Goal: Information Seeking & Learning: Learn about a topic

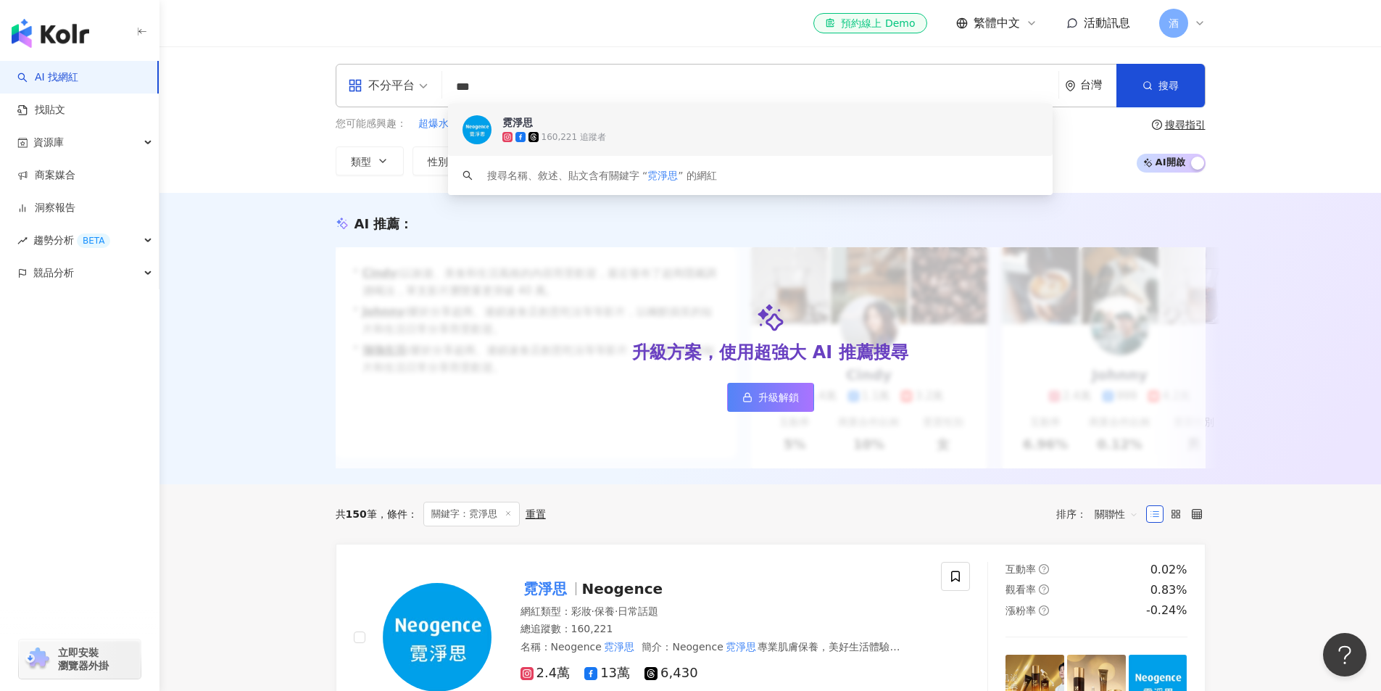
drag, startPoint x: 505, startPoint y: 75, endPoint x: 241, endPoint y: 65, distance: 263.4
click at [241, 65] on div "不分平台 *** 台灣 搜尋 11ad3755-9e1a-4367-8c63-221b49281a0e keyword 霓淨思 160,221 追蹤者 搜尋名…" at bounding box center [771, 119] width 1222 height 146
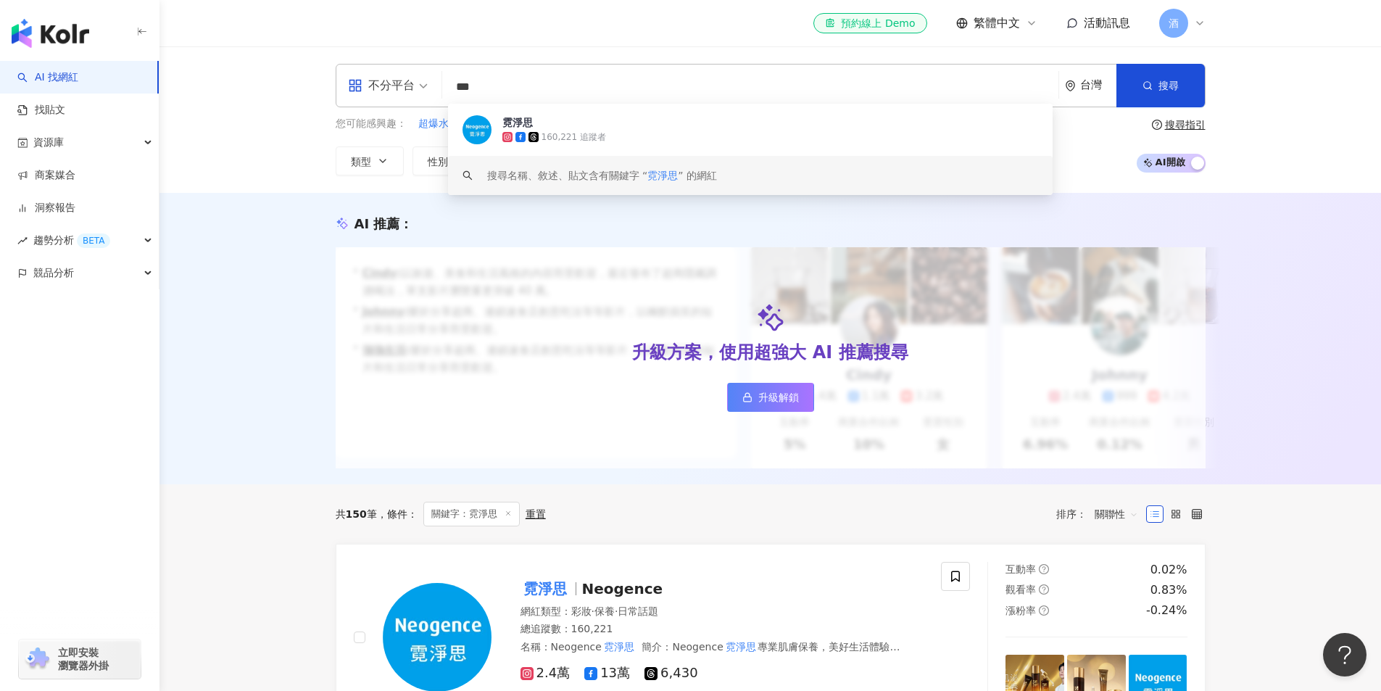
paste input "*****"
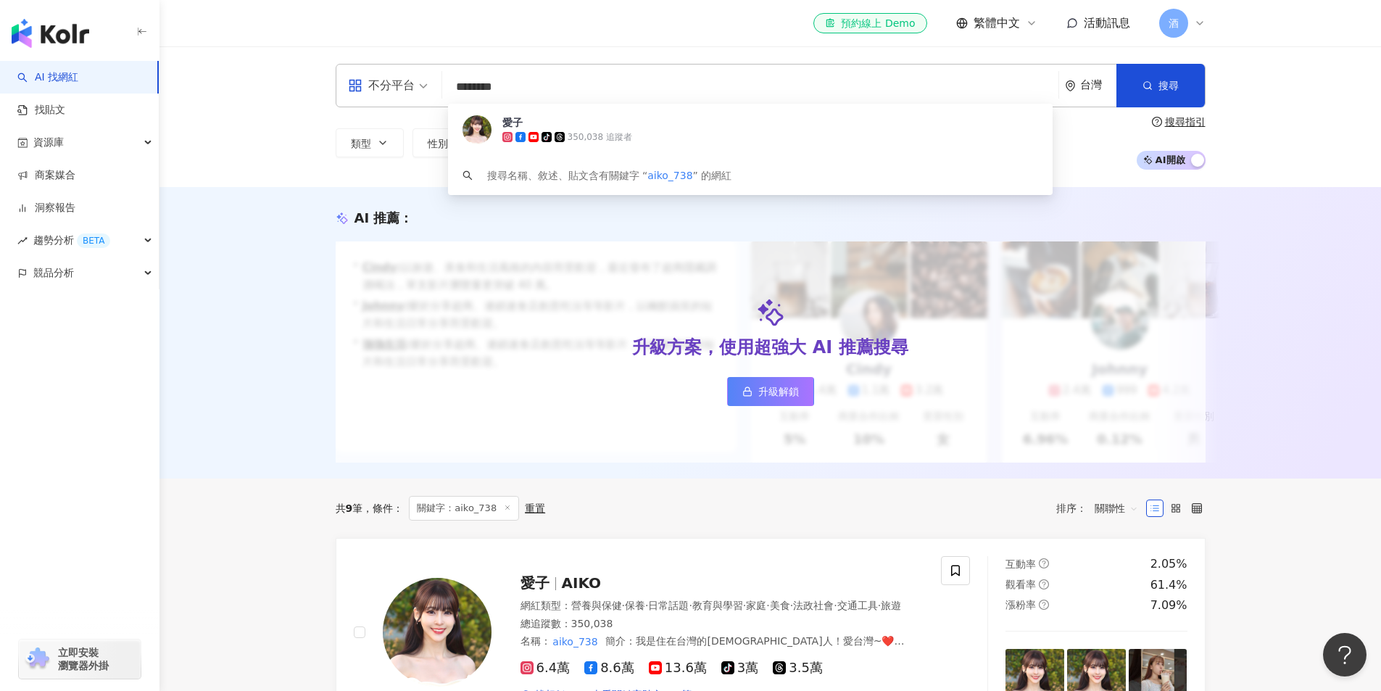
scroll to position [218, 0]
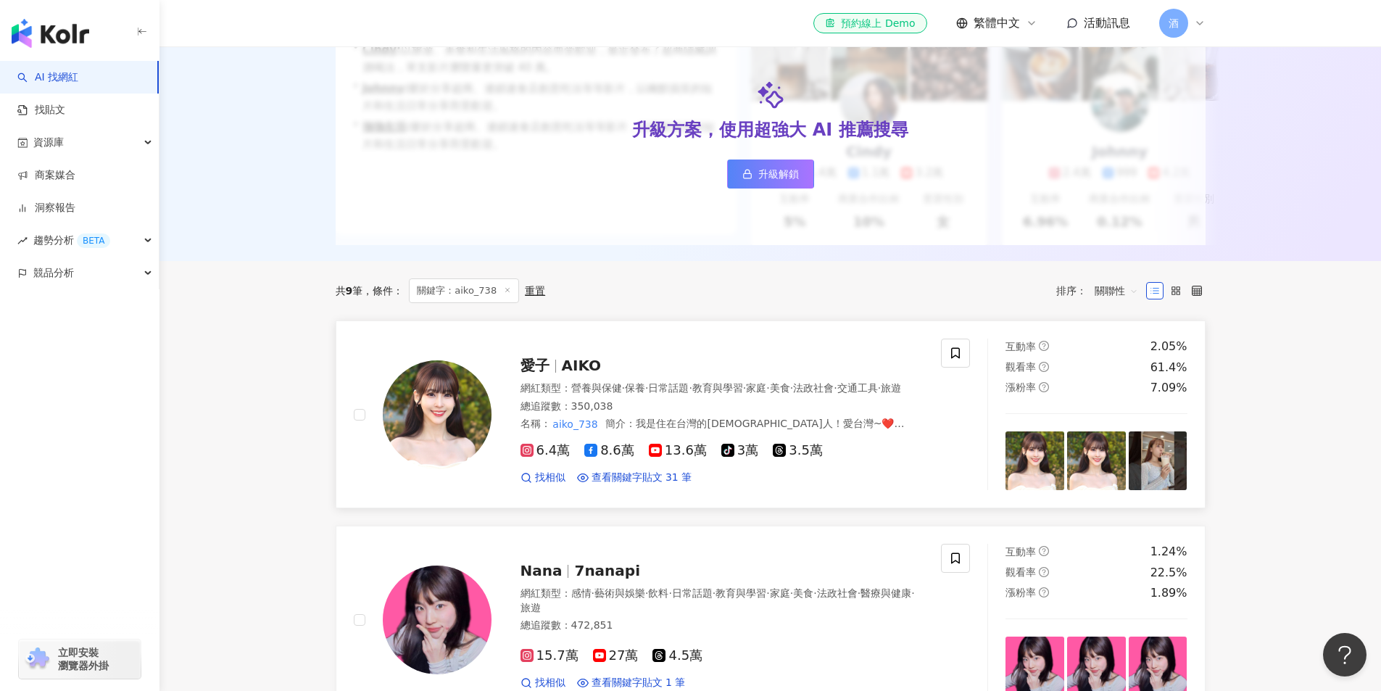
click at [554, 371] on span "愛子" at bounding box center [541, 365] width 41 height 17
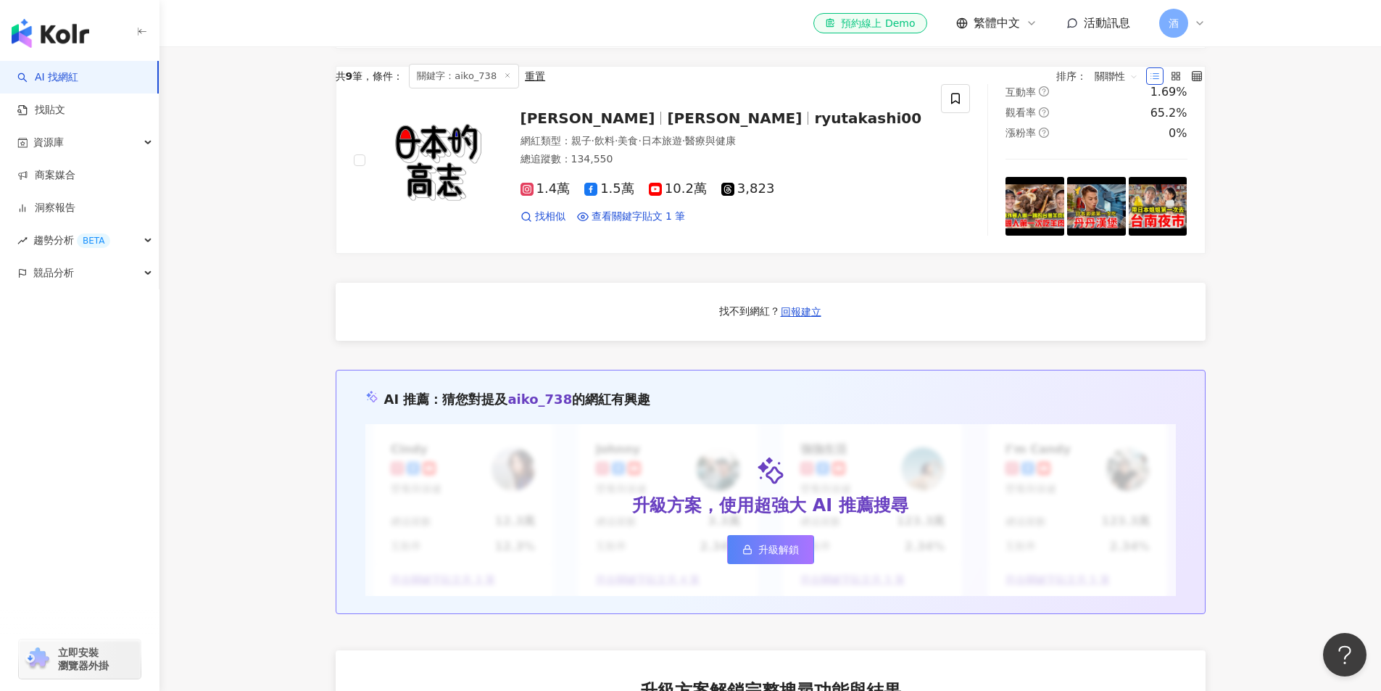
scroll to position [0, 0]
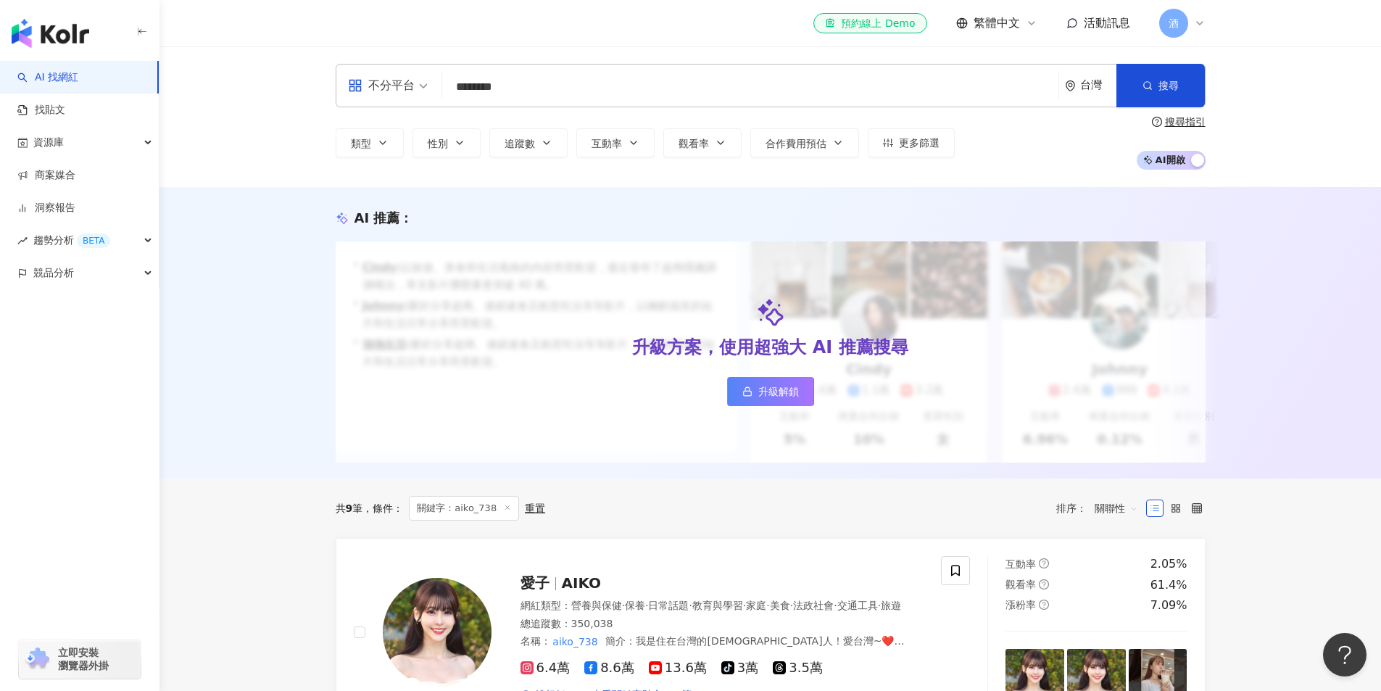
click at [518, 96] on input "********" at bounding box center [750, 87] width 605 height 28
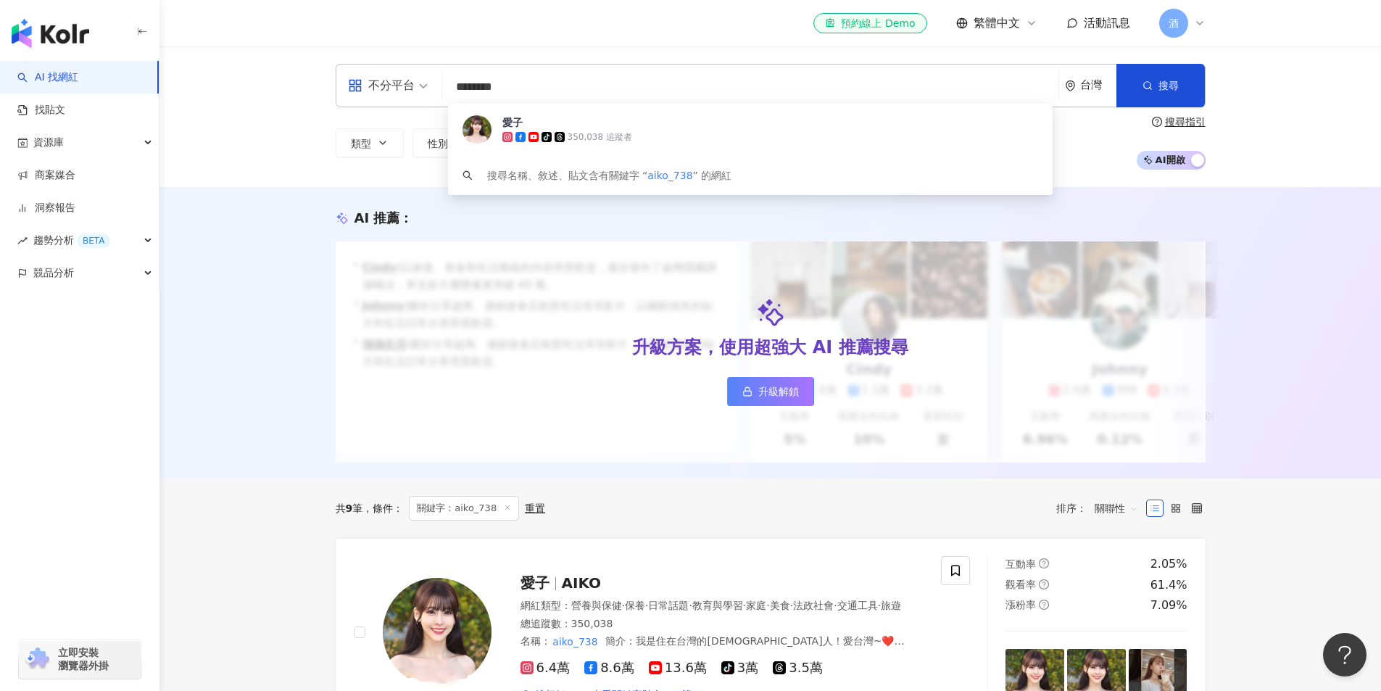
drag, startPoint x: 547, startPoint y: 96, endPoint x: 124, endPoint y: 85, distance: 422.9
click at [175, 97] on div "不分平台 ******** 台灣 搜尋 d628c606-0053-4afb-9a44-acc3efb7794a 愛子 tiktok-icon 350,038…" at bounding box center [771, 116] width 1222 height 141
paste input "****"
type input "**********"
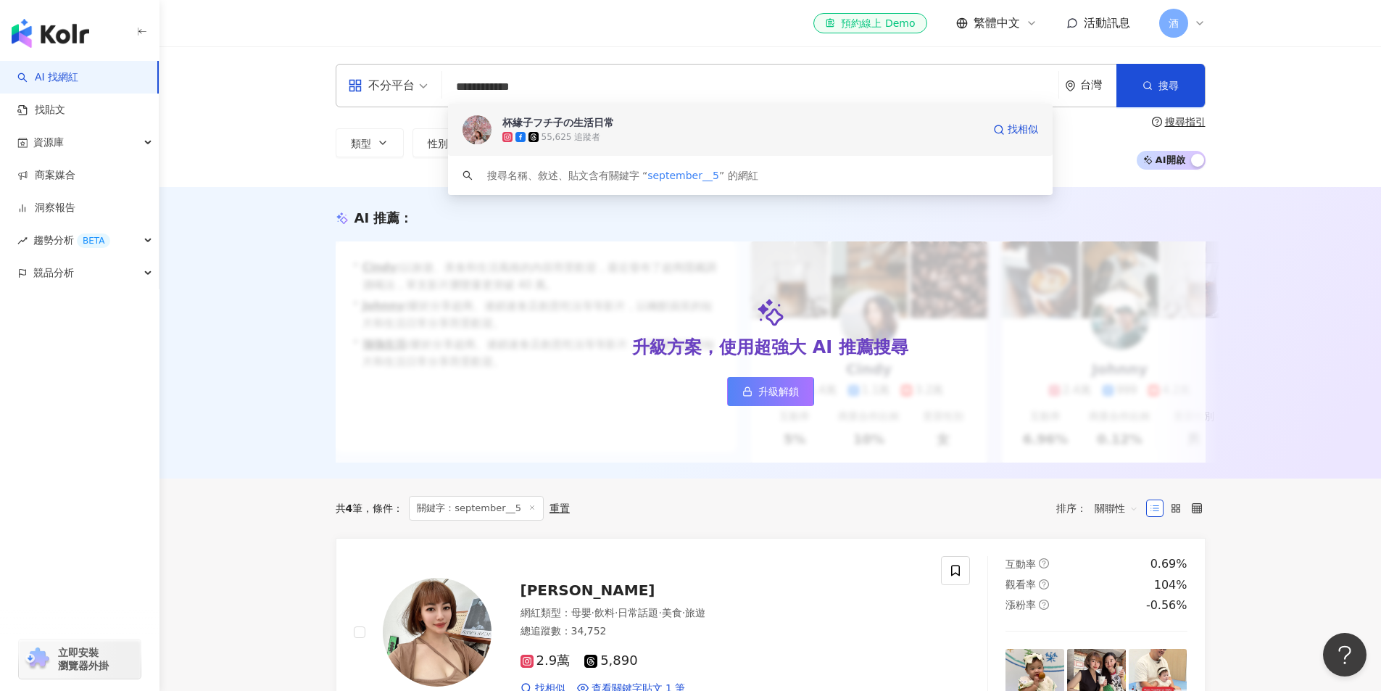
click at [609, 140] on div "55,625 追蹤者" at bounding box center [742, 137] width 480 height 15
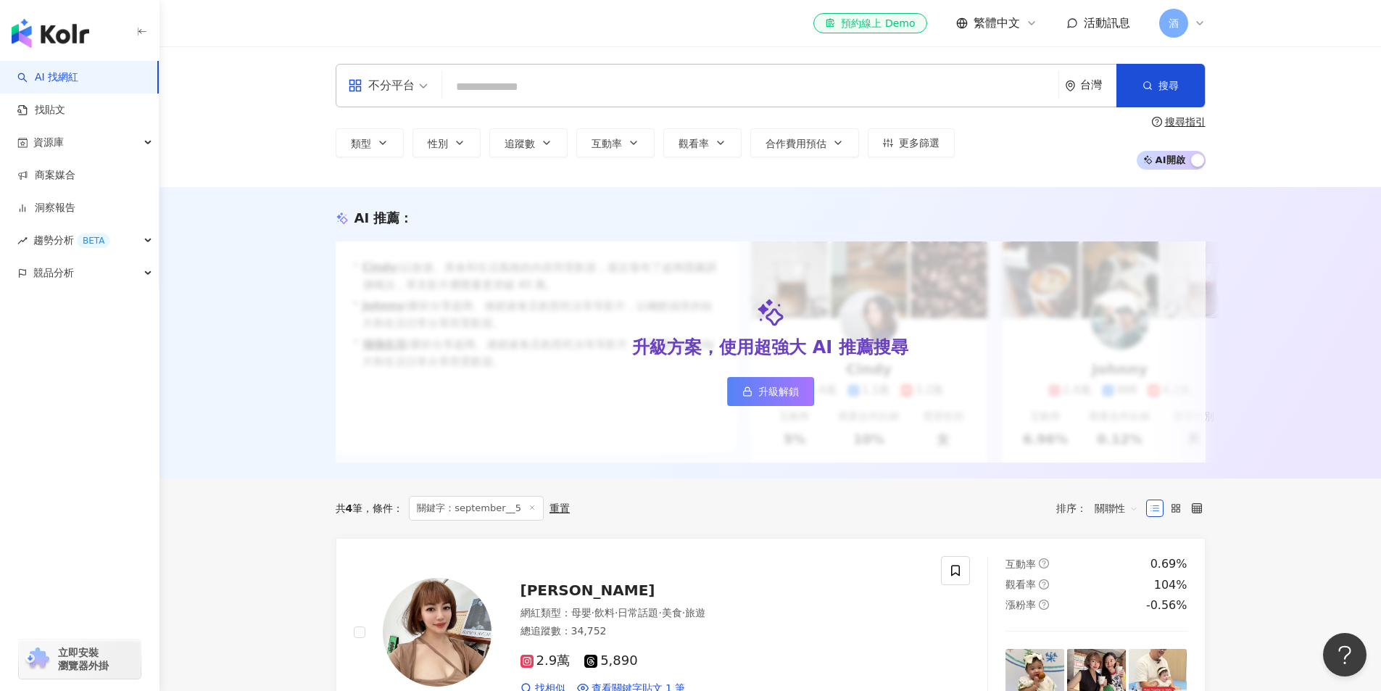
click at [264, 384] on div "AI 推薦 ： 升級方案，使用超強大 AI 推薦搜尋 升級解鎖 • Cindy : 以旅遊、美食和生活風格的內容而受歡迎，最近發布了超商隱藏調酒喝法，單支影片…" at bounding box center [771, 332] width 1222 height 291
click at [471, 78] on input "search" at bounding box center [750, 87] width 605 height 28
paste input "*******"
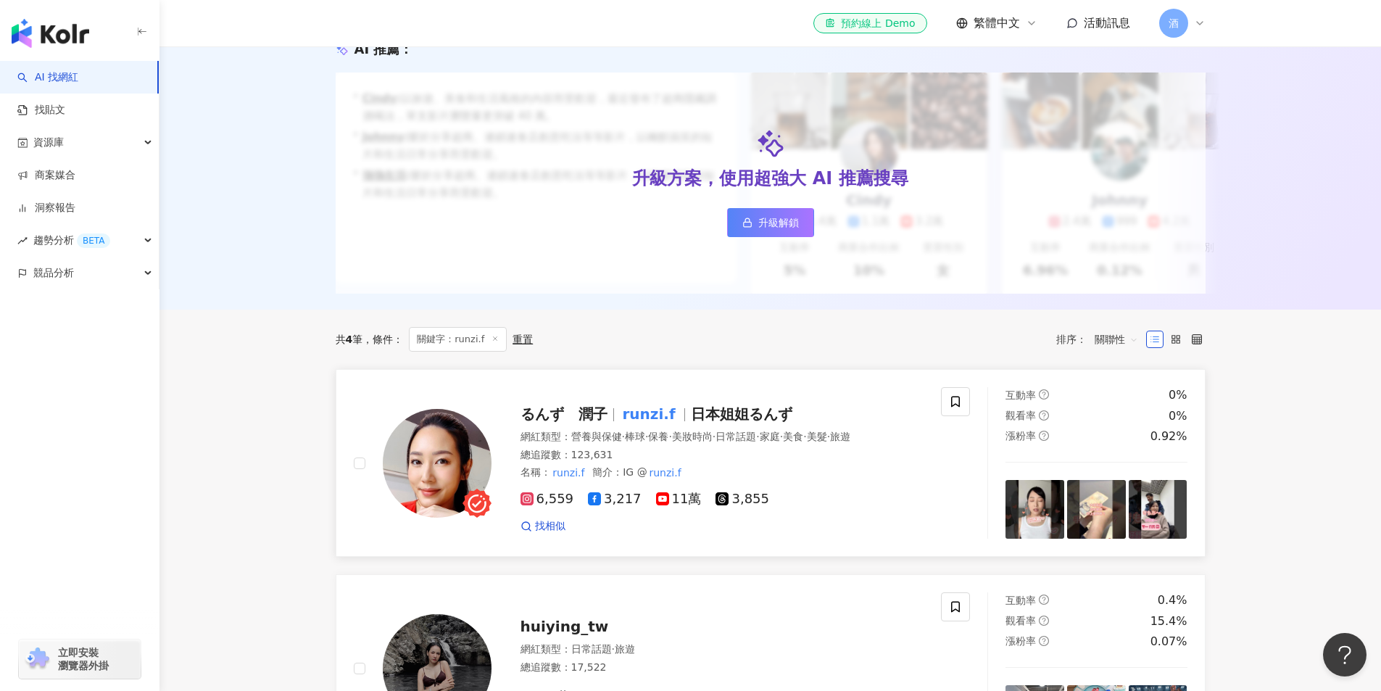
scroll to position [218, 0]
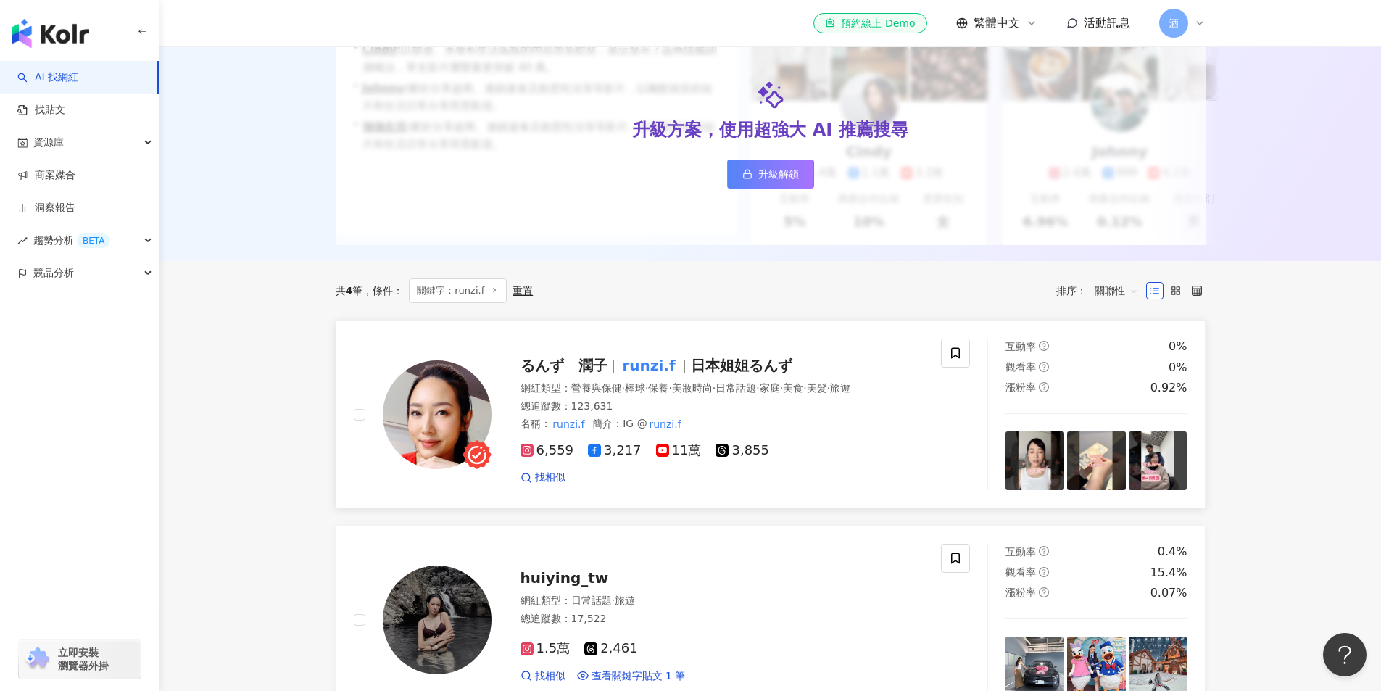
type input "*******"
click at [592, 374] on span "るんず　潤子" at bounding box center [564, 365] width 87 height 17
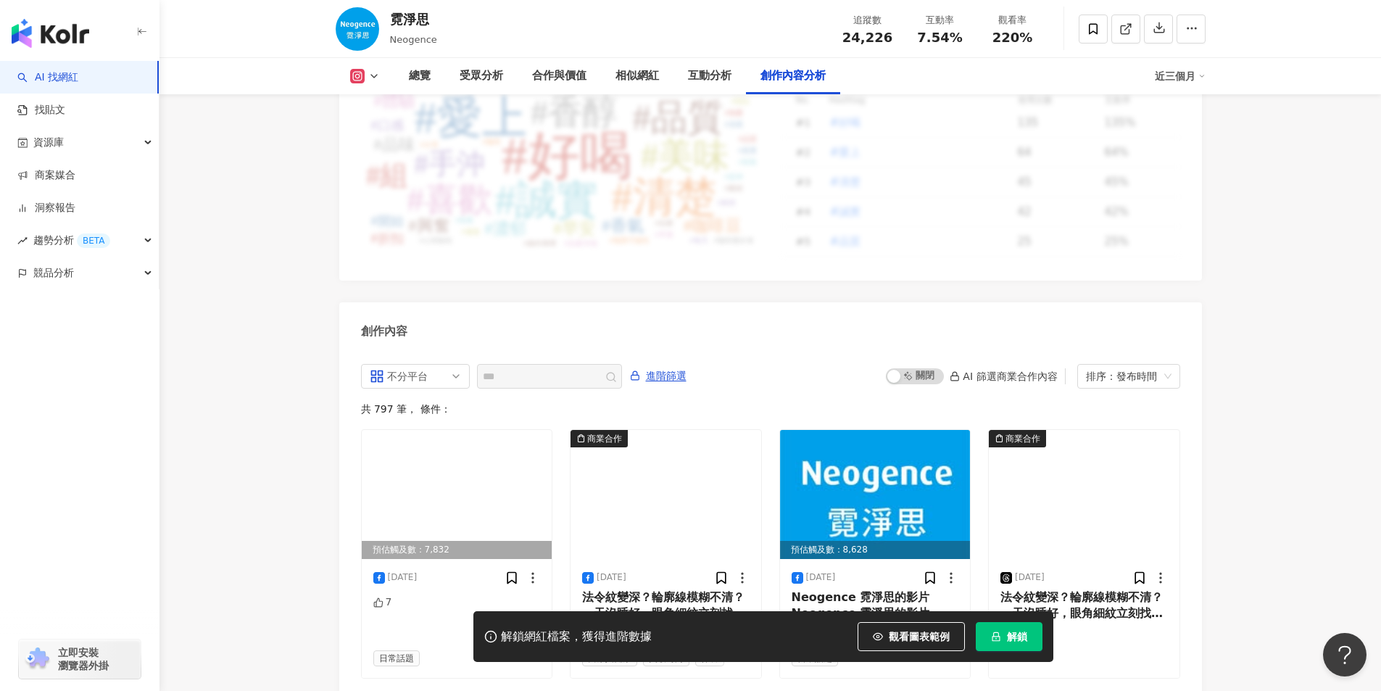
scroll to position [4354, 0]
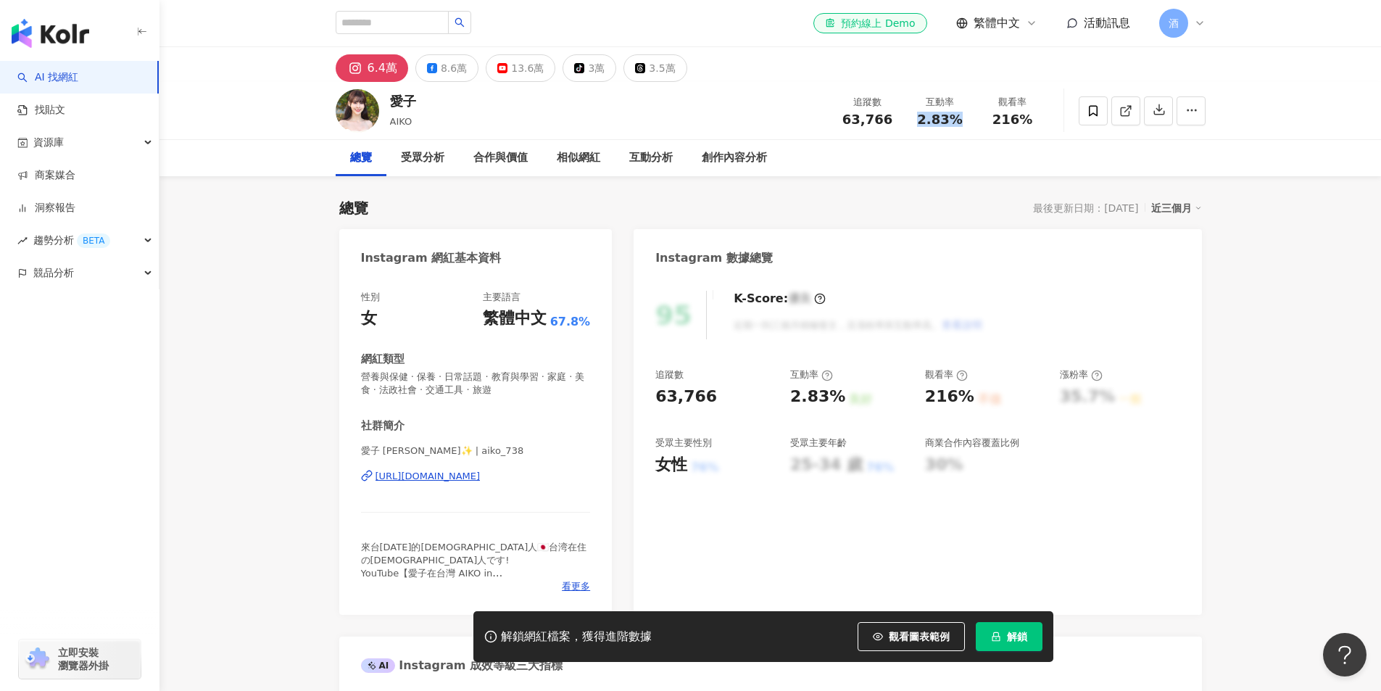
drag, startPoint x: 939, startPoint y: 121, endPoint x: 961, endPoint y: 128, distance: 23.6
click at [961, 121] on div "互動率 2.83%" at bounding box center [940, 110] width 73 height 31
copy span "2.83%"
drag, startPoint x: 996, startPoint y: 119, endPoint x: 1015, endPoint y: 163, distance: 48.1
click at [1059, 120] on div "愛子 AIKO 追蹤數 63,766 互動率 2.83% 觀看率 216%" at bounding box center [771, 110] width 928 height 57
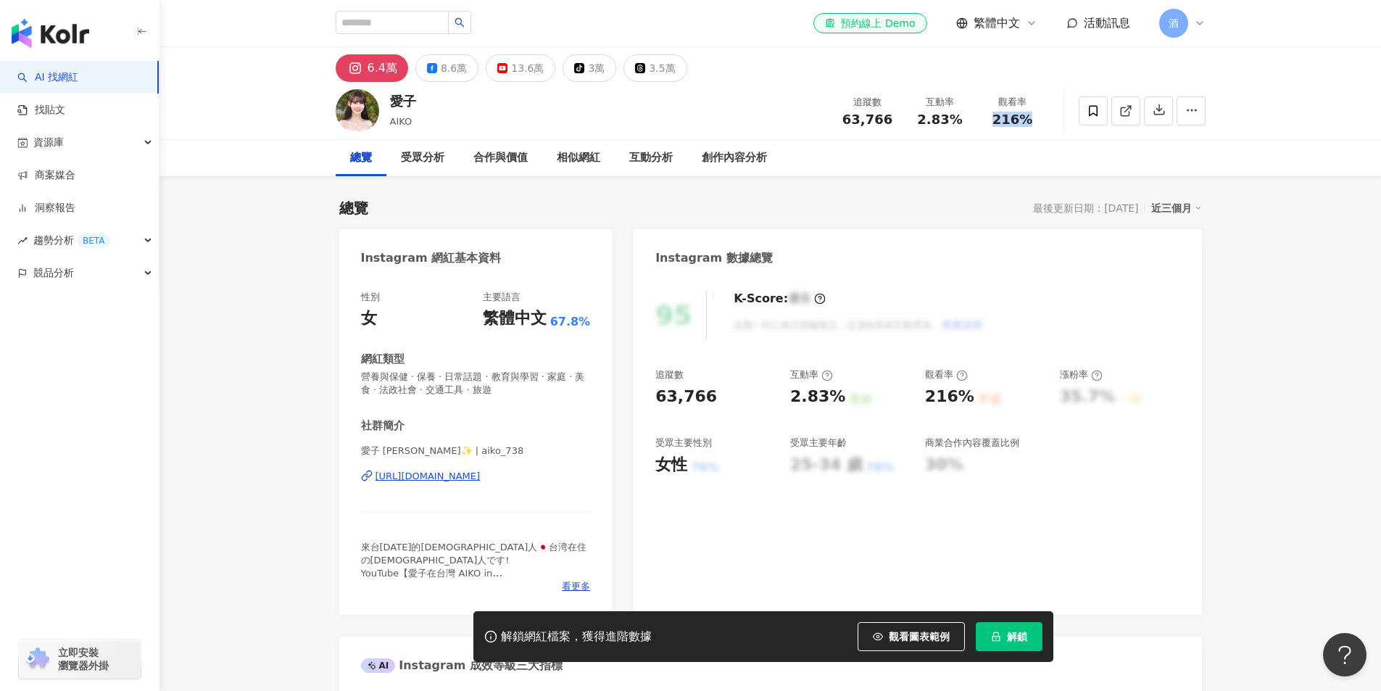
copy span "216%"
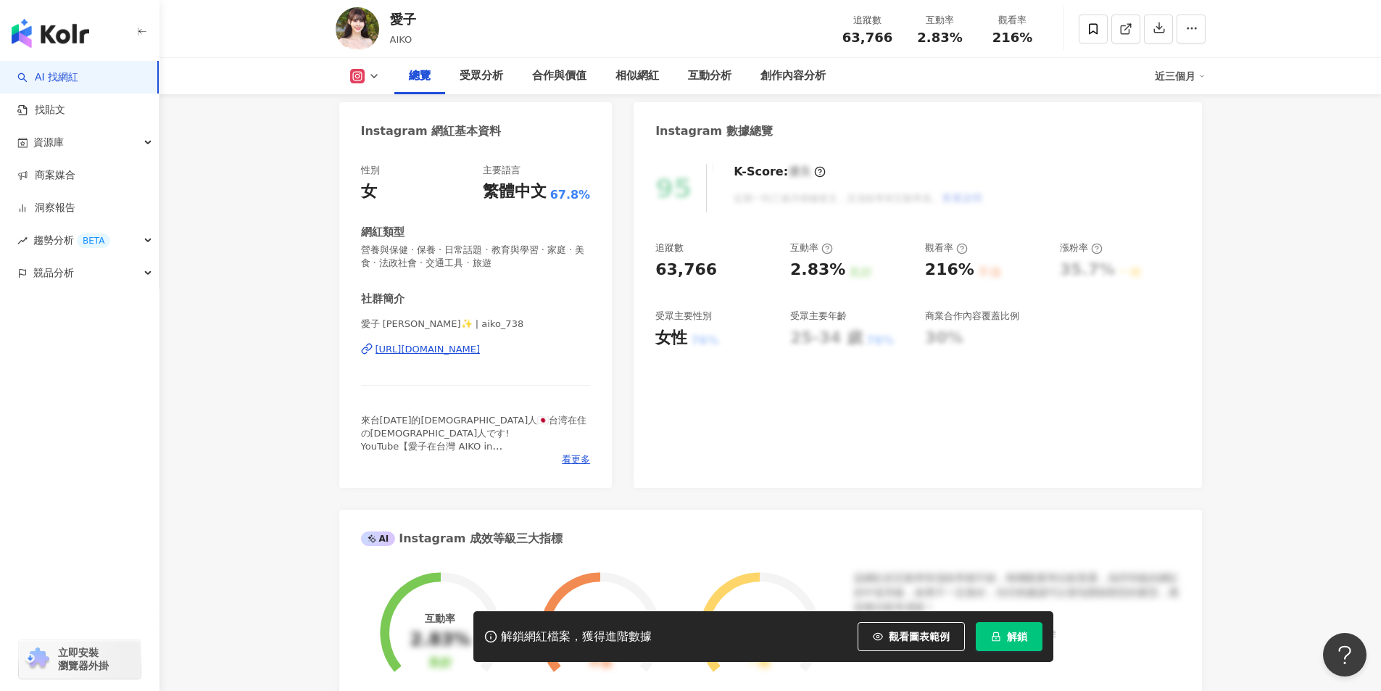
scroll to position [145, 0]
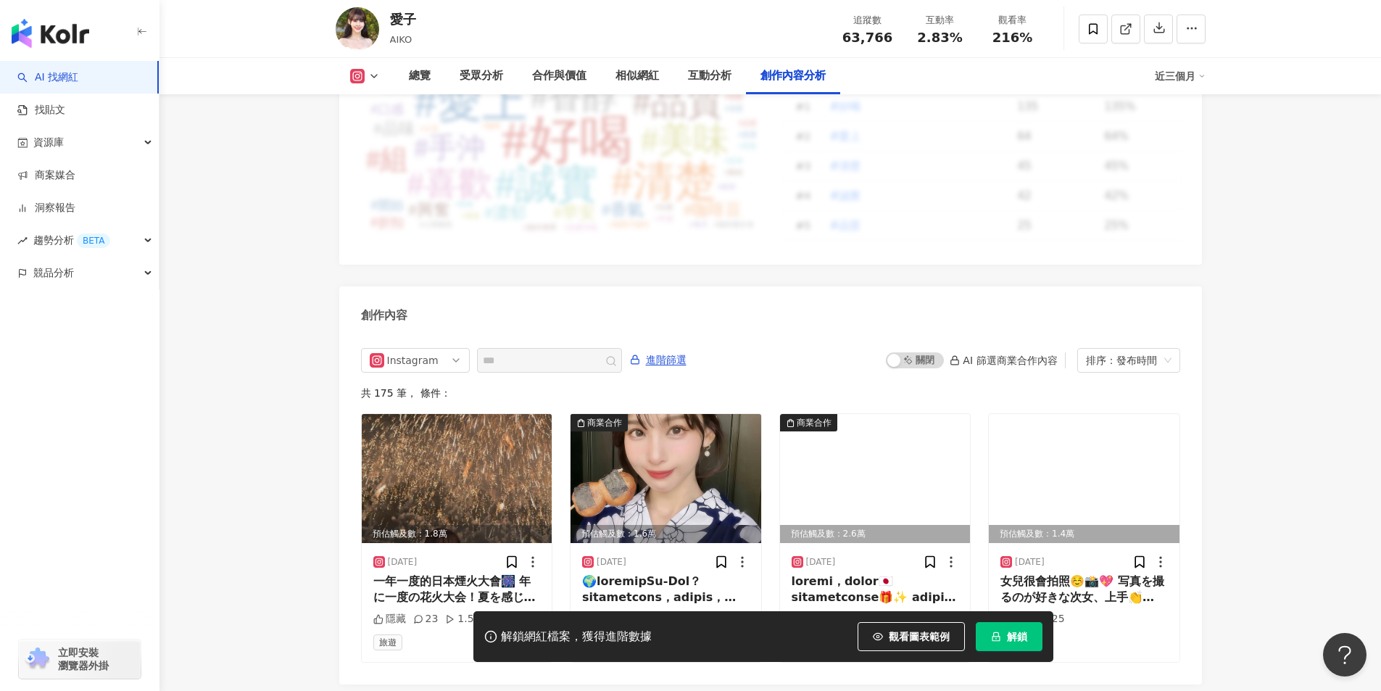
scroll to position [4093, 0]
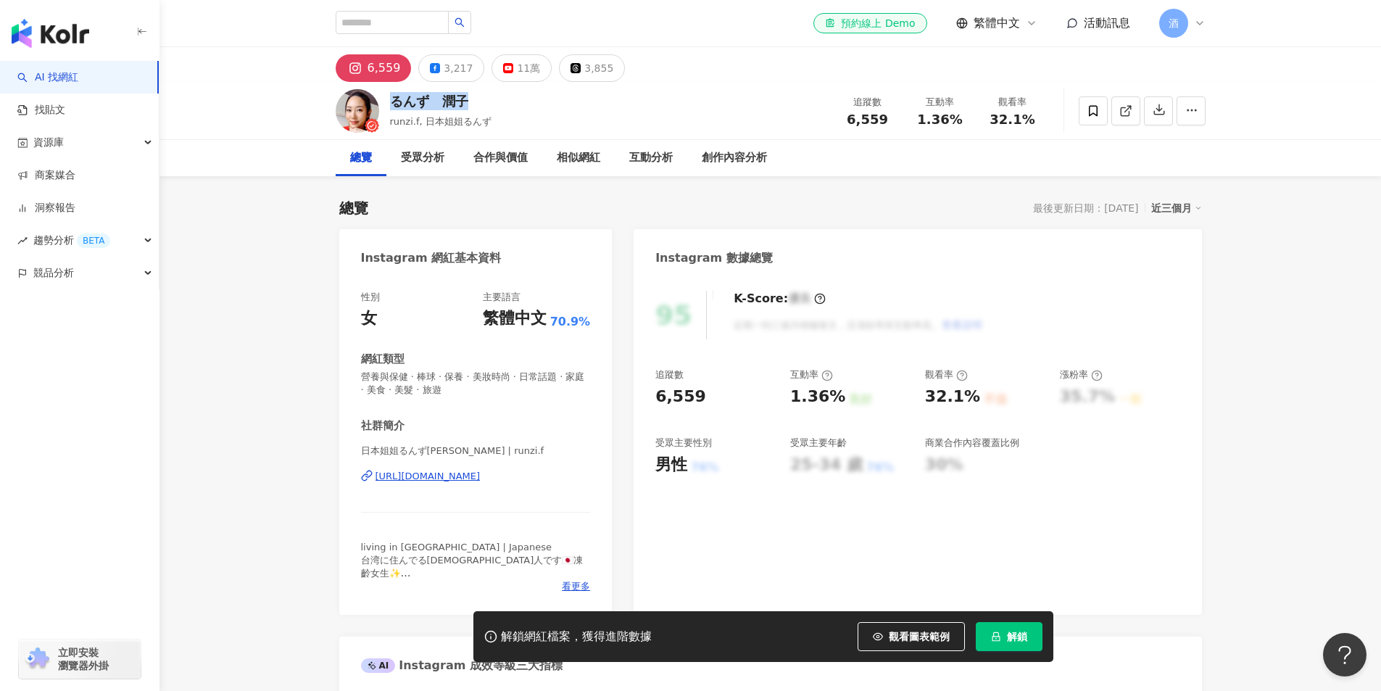
drag, startPoint x: 447, startPoint y: 102, endPoint x: 391, endPoint y: 97, distance: 56.1
click at [391, 97] on div "るんず　潤子" at bounding box center [441, 101] width 102 height 18
drag, startPoint x: 847, startPoint y: 120, endPoint x: 899, endPoint y: 127, distance: 52.6
click at [906, 120] on div "追蹤數 6,559 互動率 1.36% 觀看率 32.1%" at bounding box center [941, 110] width 218 height 43
click at [868, 136] on div "るんず　潤子 runzi.f, 日本姐姐るんず 追蹤數 6,559 互動率 1.36% 觀看率 32.1%" at bounding box center [771, 110] width 928 height 57
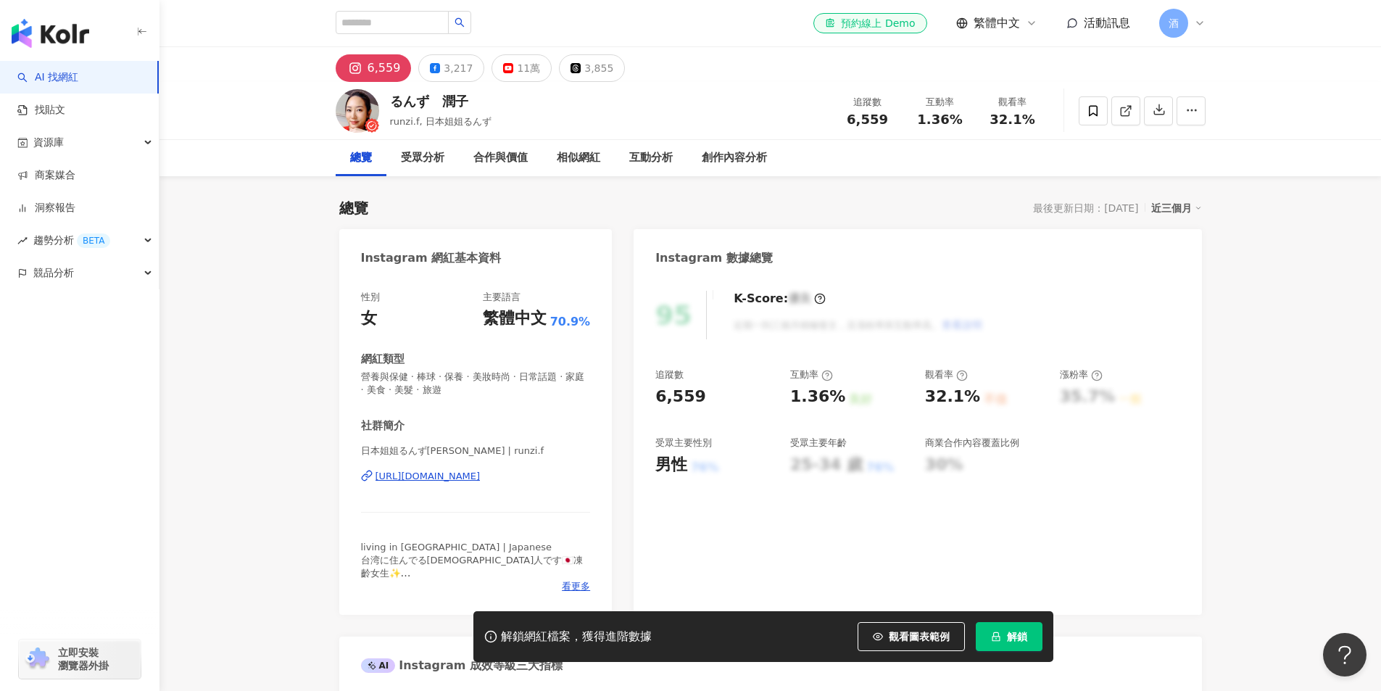
click at [850, 123] on span "6,559" at bounding box center [867, 119] width 41 height 15
drag, startPoint x: 843, startPoint y: 120, endPoint x: 831, endPoint y: 244, distance: 123.9
click at [883, 122] on div "6,559" at bounding box center [867, 119] width 55 height 15
copy span "6,559"
click at [924, 119] on span "1.36%" at bounding box center [939, 119] width 45 height 15
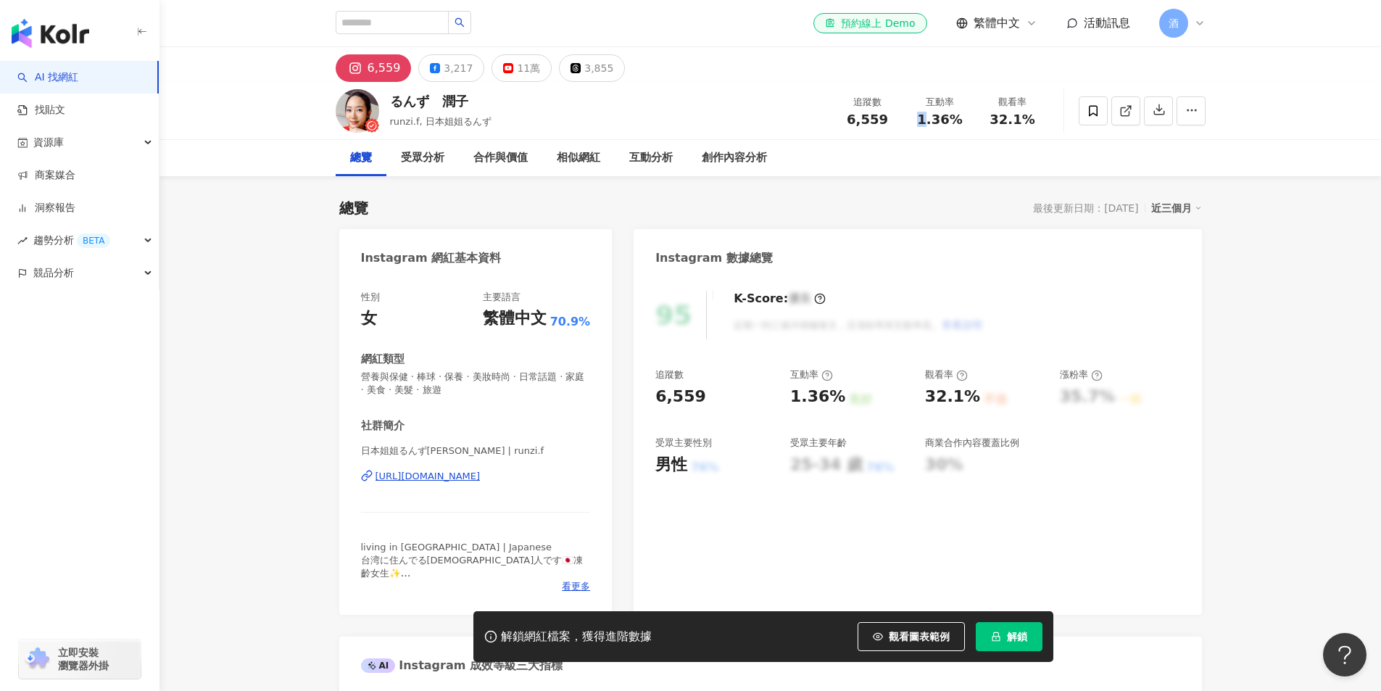
click at [920, 120] on span "1.36%" at bounding box center [939, 119] width 45 height 15
drag, startPoint x: 915, startPoint y: 122, endPoint x: 961, endPoint y: 123, distance: 45.7
click at [961, 123] on div "1.36%" at bounding box center [940, 119] width 55 height 15
copy span "1.36%"
drag, startPoint x: 991, startPoint y: 127, endPoint x: 995, endPoint y: 167, distance: 40.0
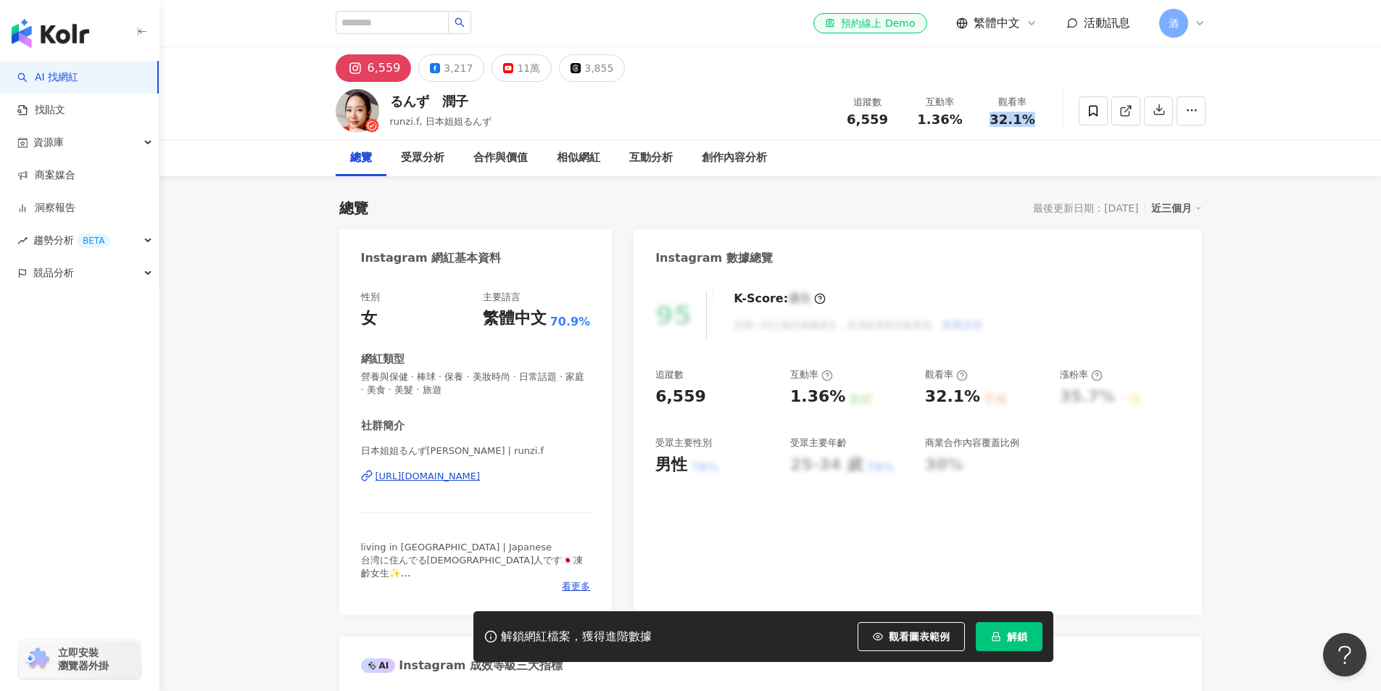
click at [1038, 126] on div "追蹤數 6,559 互動率 1.36% 觀看率 32.1%" at bounding box center [941, 110] width 218 height 43
copy span "32.1%"
click at [919, 148] on div "總覽 受眾分析 合作與價值 相似網紅 互動分析 創作內容分析" at bounding box center [771, 158] width 870 height 36
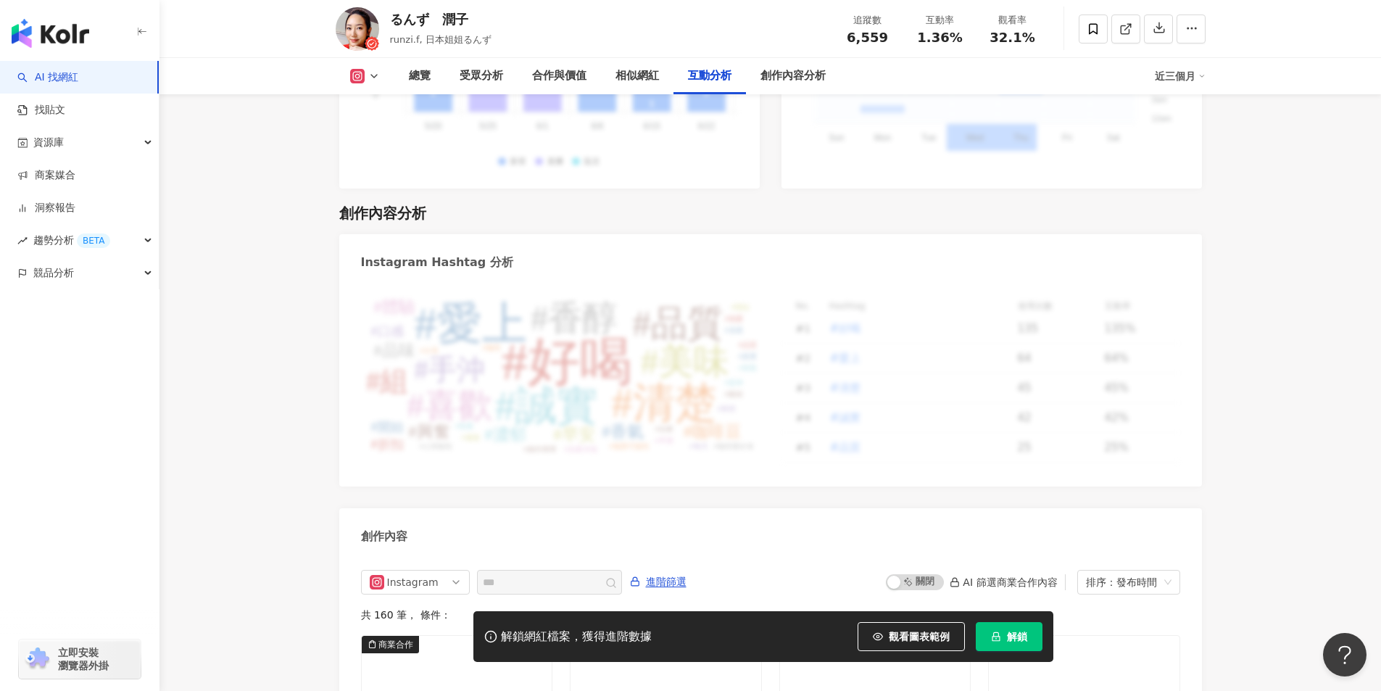
scroll to position [4060, 0]
